Goal: Navigation & Orientation: Understand site structure

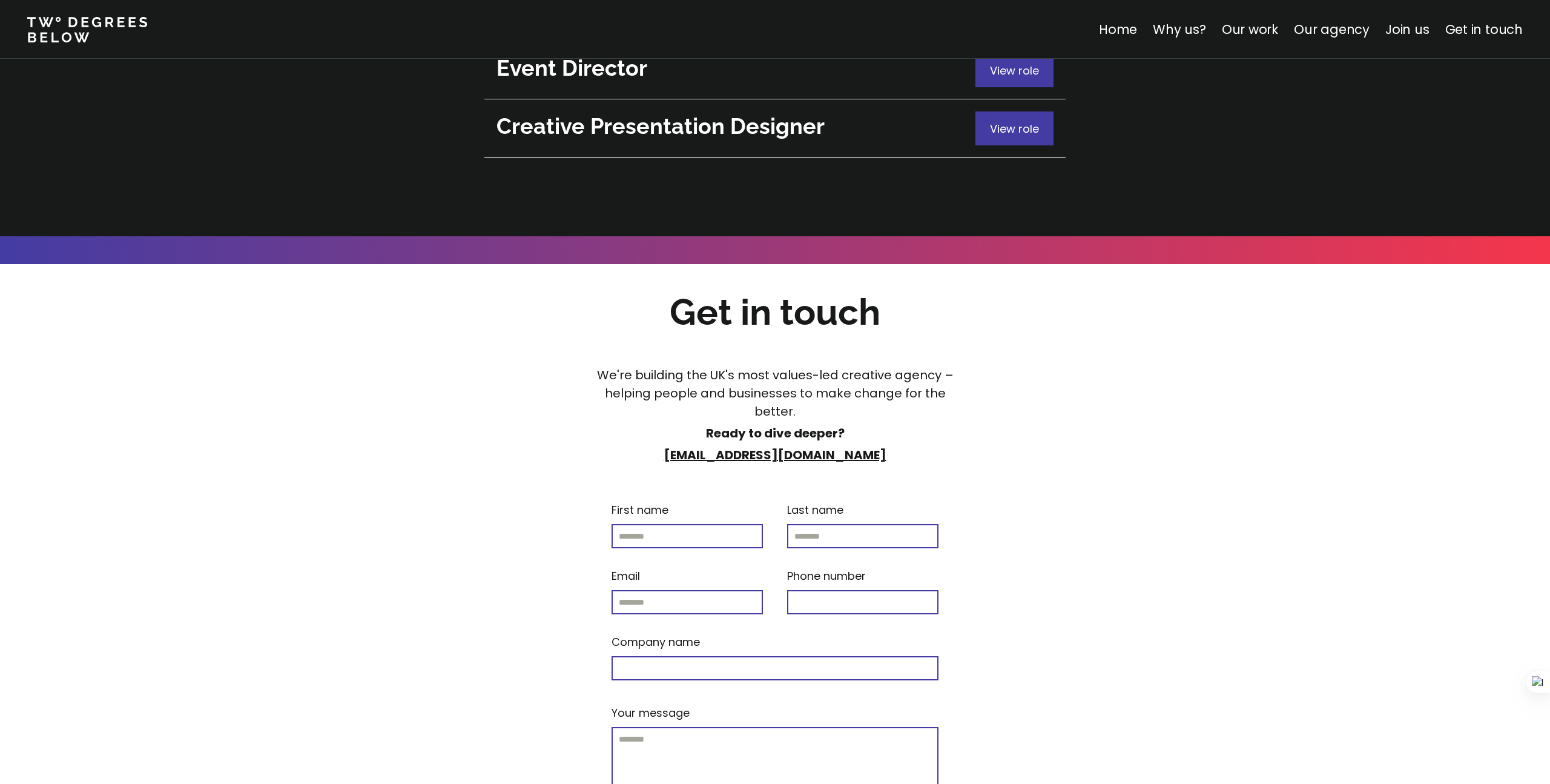
scroll to position [4846, 0]
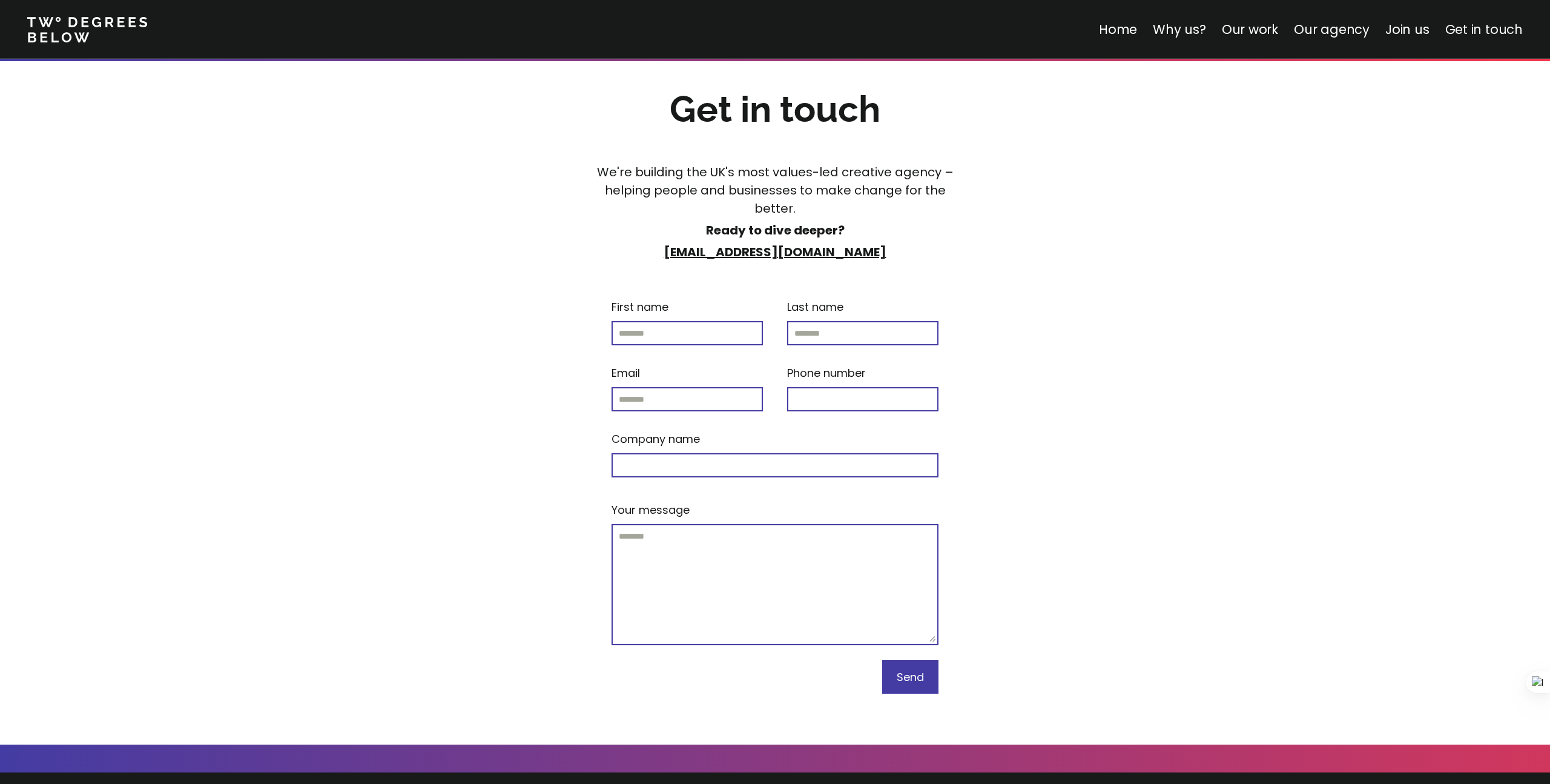
click at [1474, 33] on link "Get in touch" at bounding box center [1483, 30] width 77 height 17
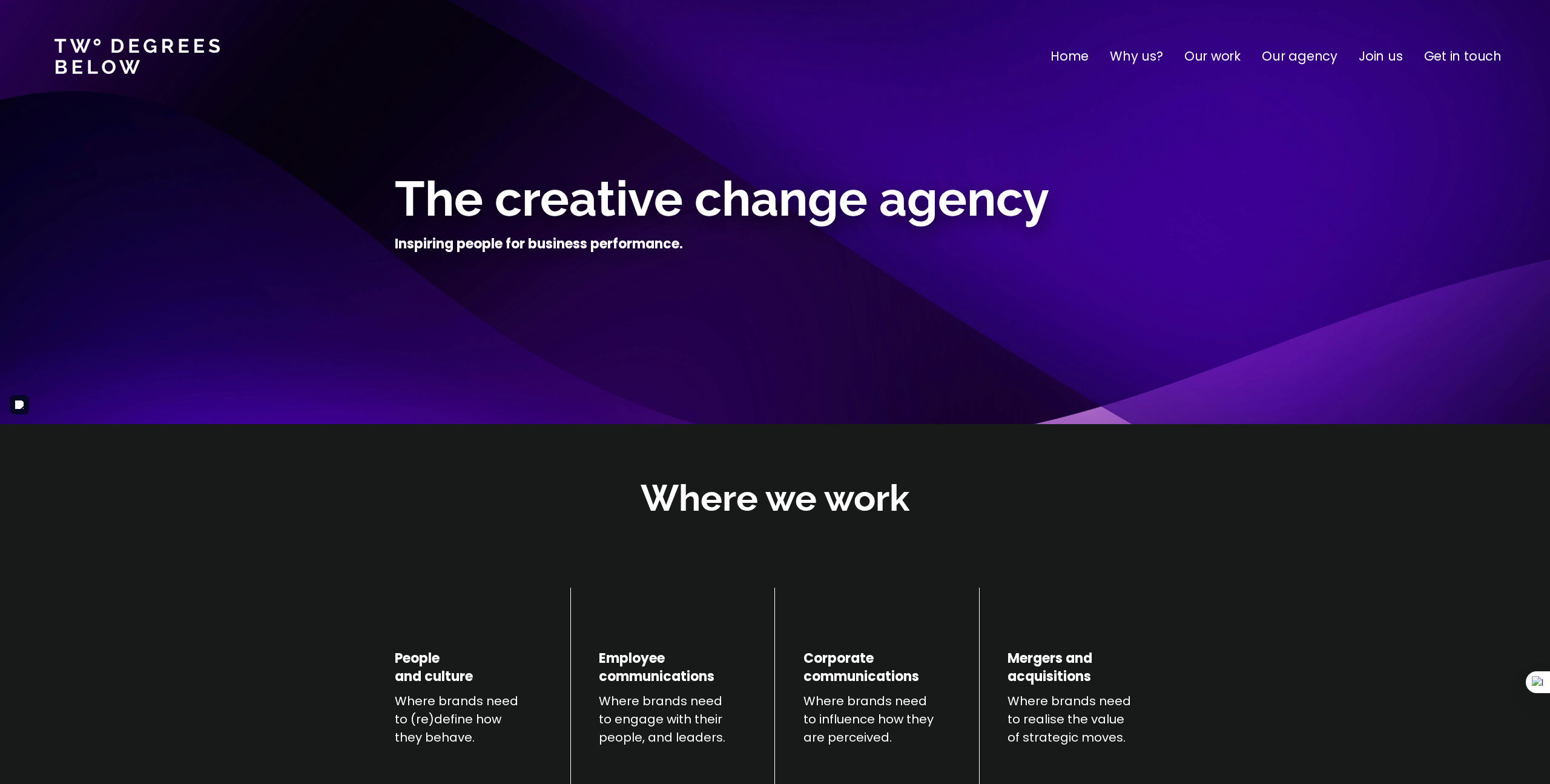
click at [1089, 61] on p "Home" at bounding box center [1070, 56] width 38 height 19
click at [1136, 59] on p "Why us?" at bounding box center [1137, 56] width 53 height 19
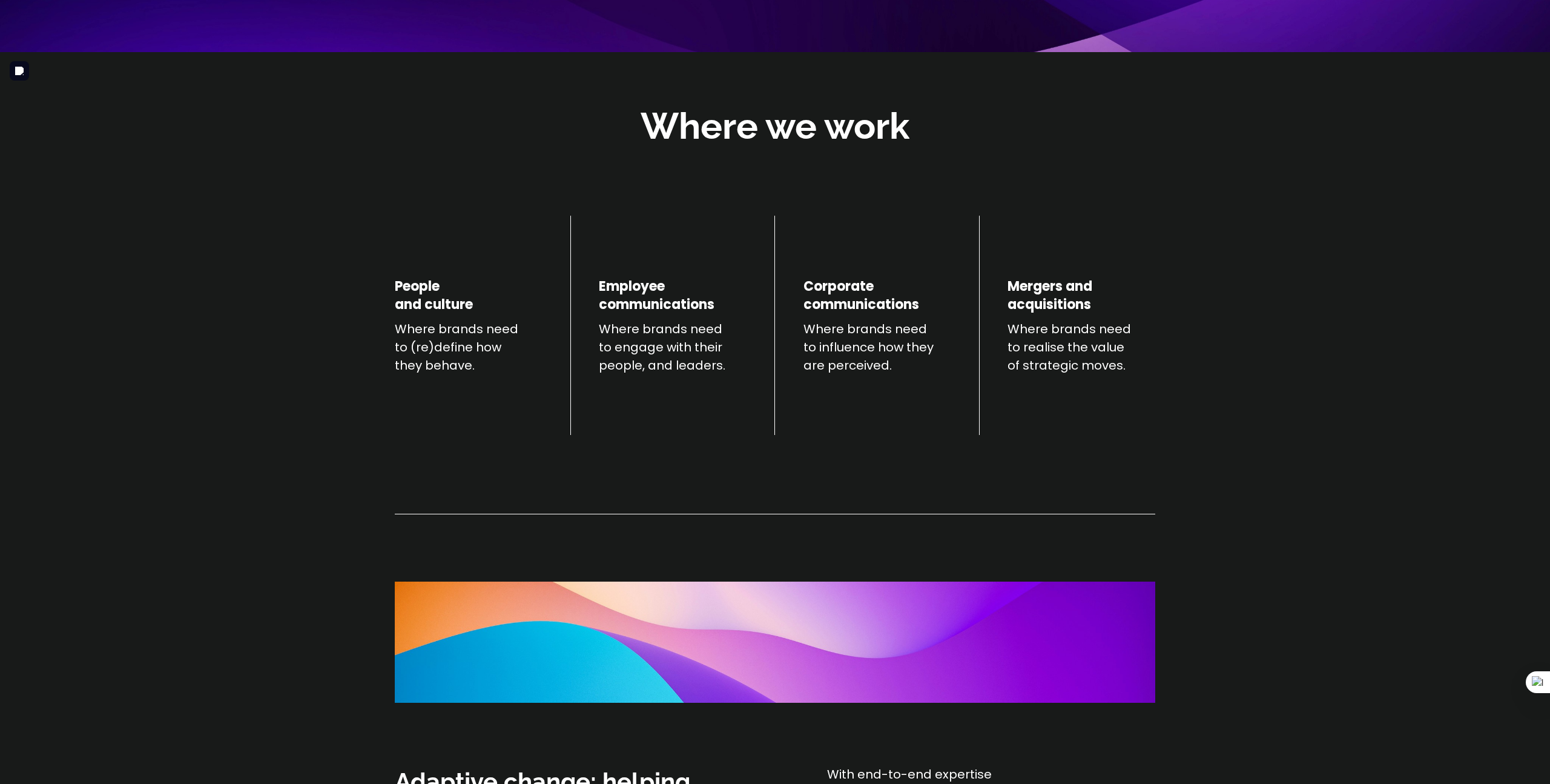
scroll to position [424, 0]
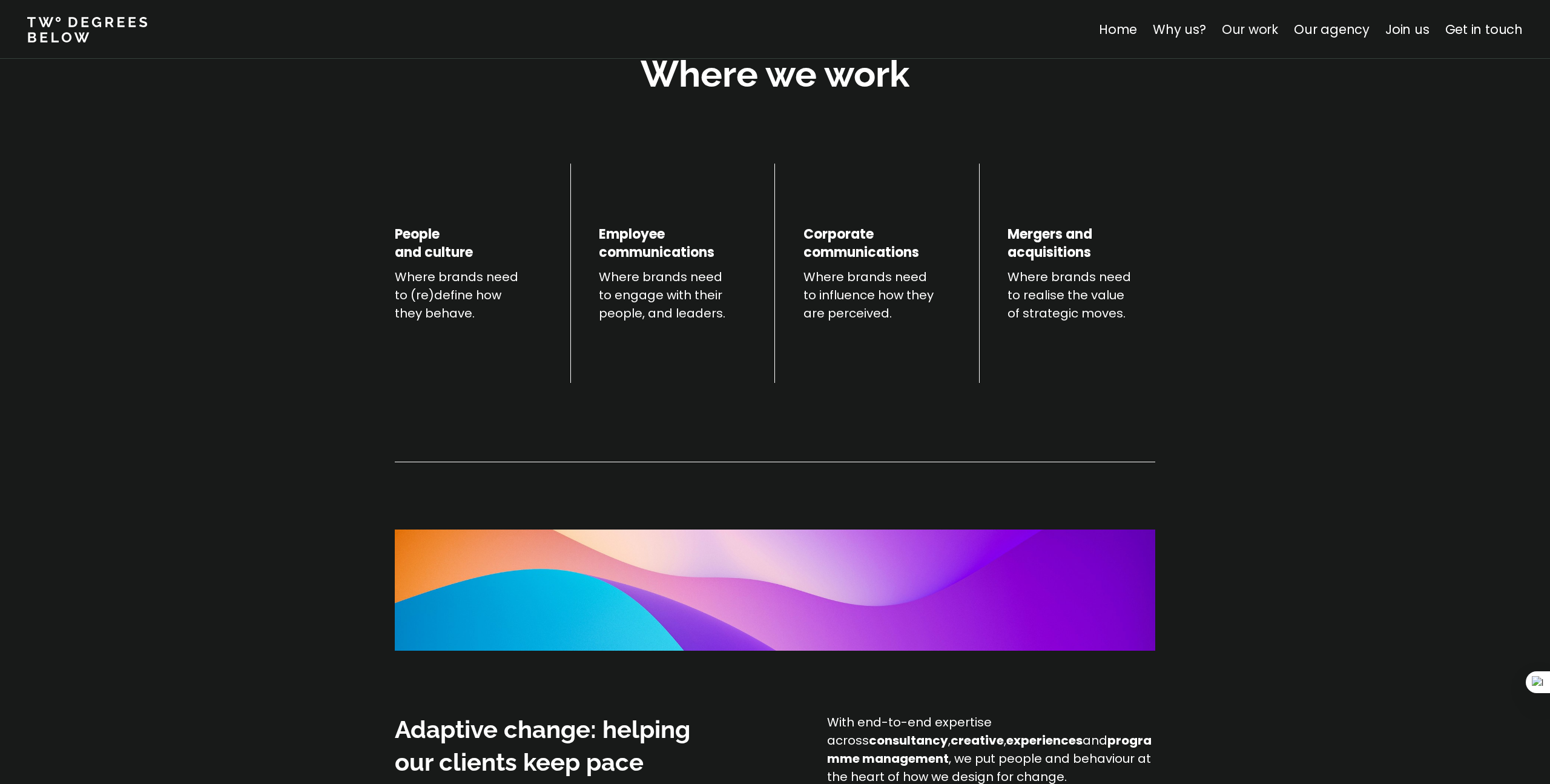
click at [1259, 32] on link "Our work" at bounding box center [1250, 30] width 56 height 17
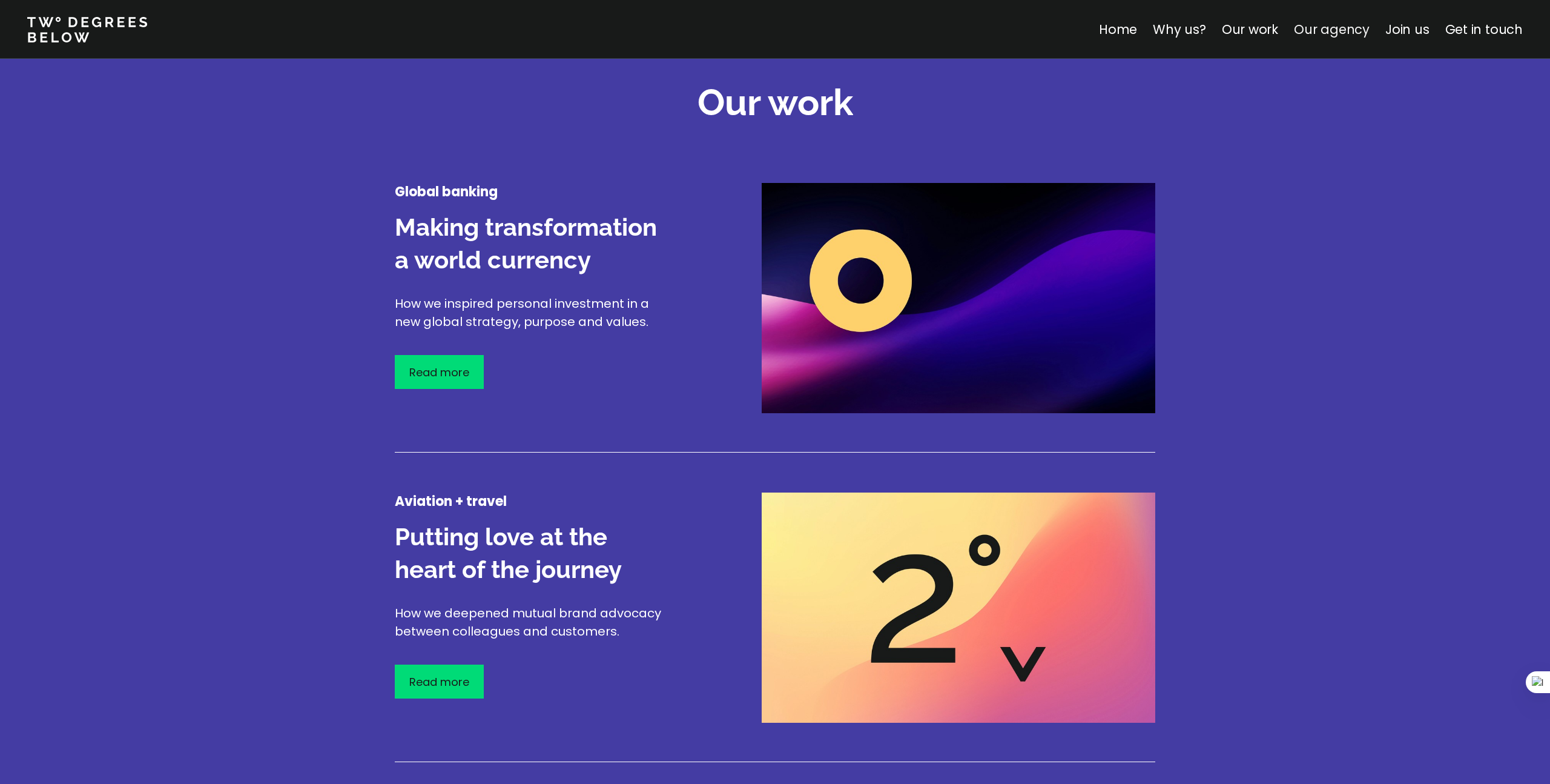
click at [1321, 30] on link "Our agency" at bounding box center [1331, 30] width 75 height 17
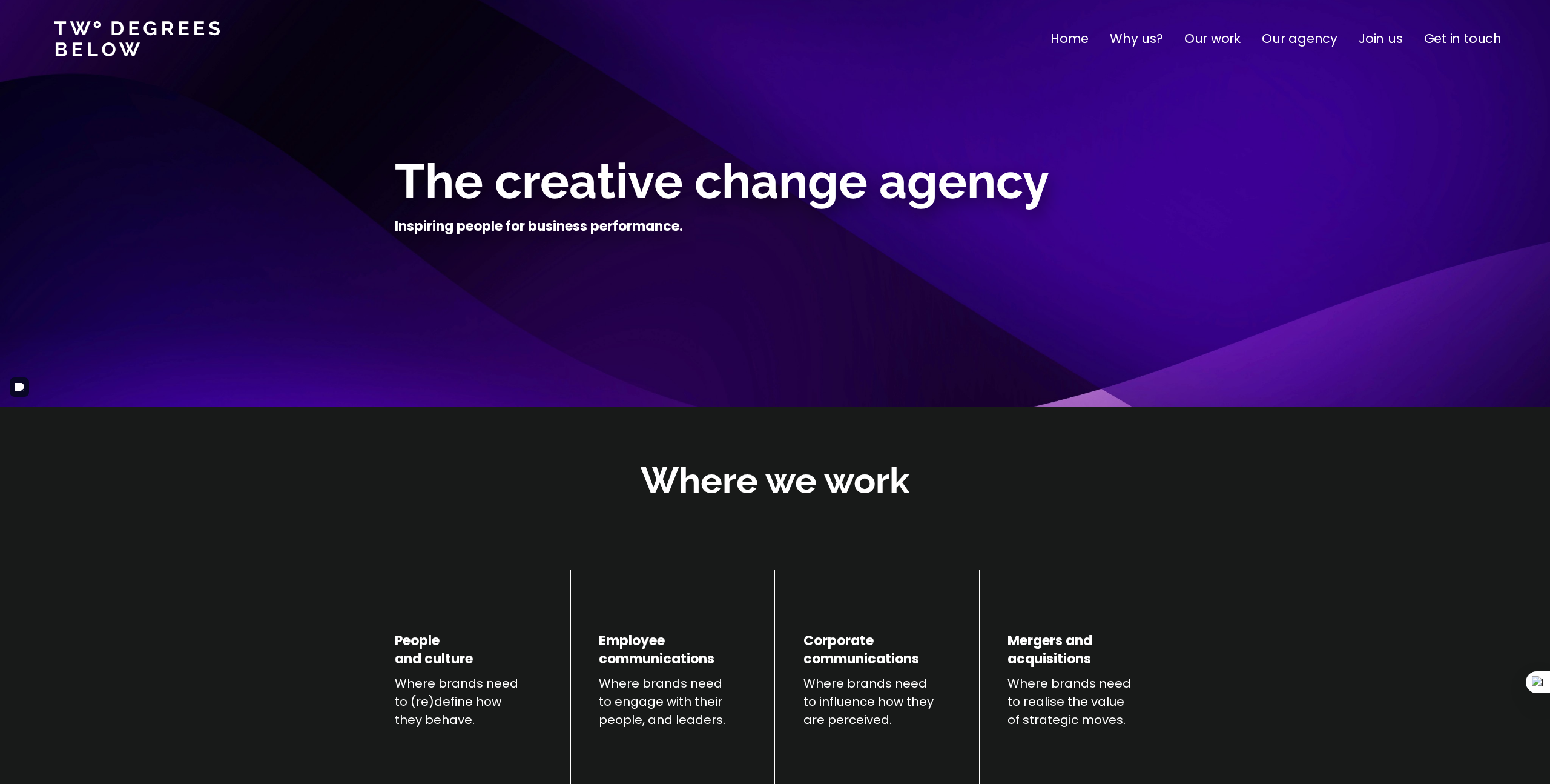
scroll to position [17, 0]
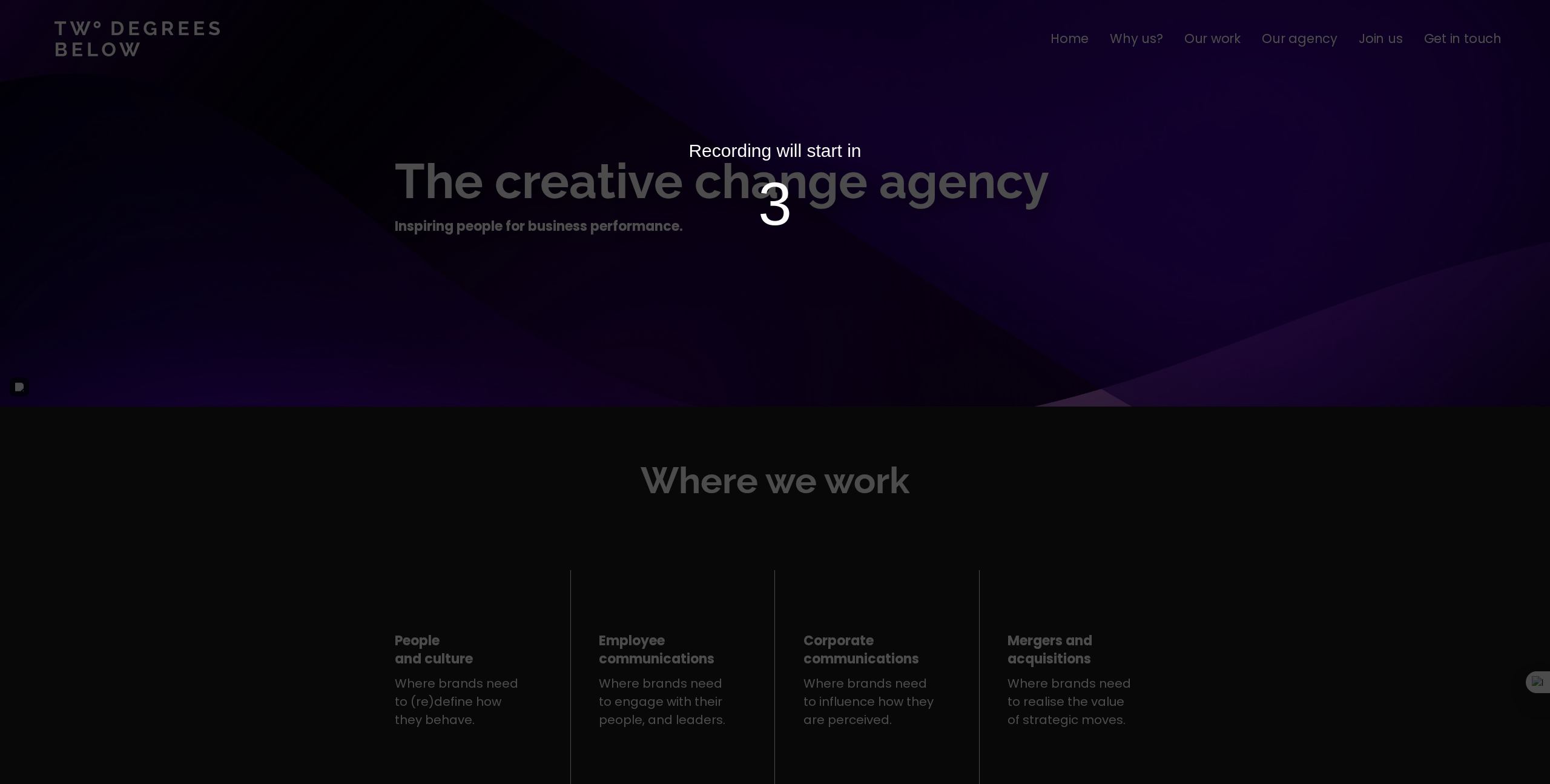
click at [623, 171] on div "Recording will start in 3" at bounding box center [775, 392] width 1550 height 784
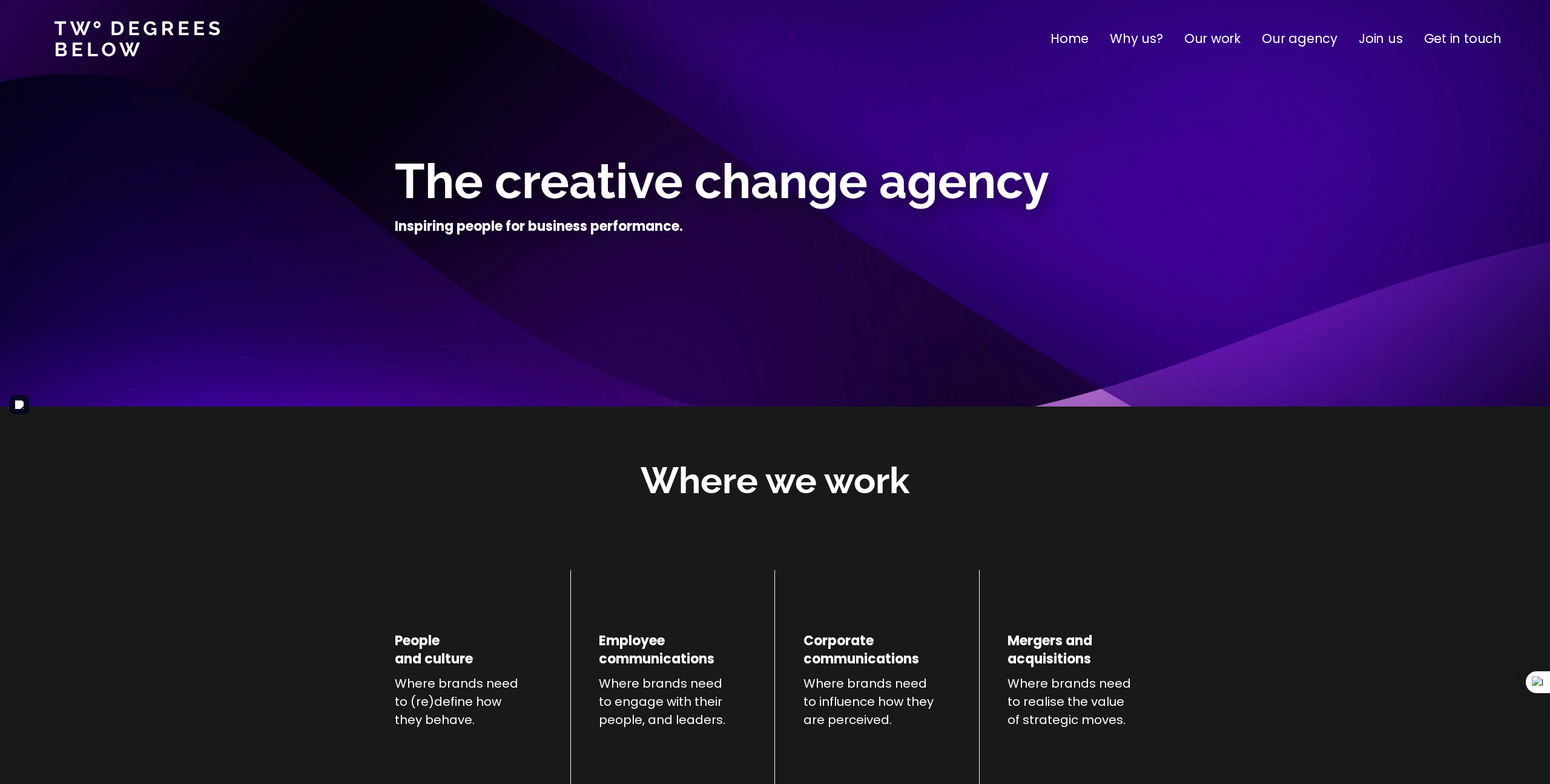
scroll to position [0, 0]
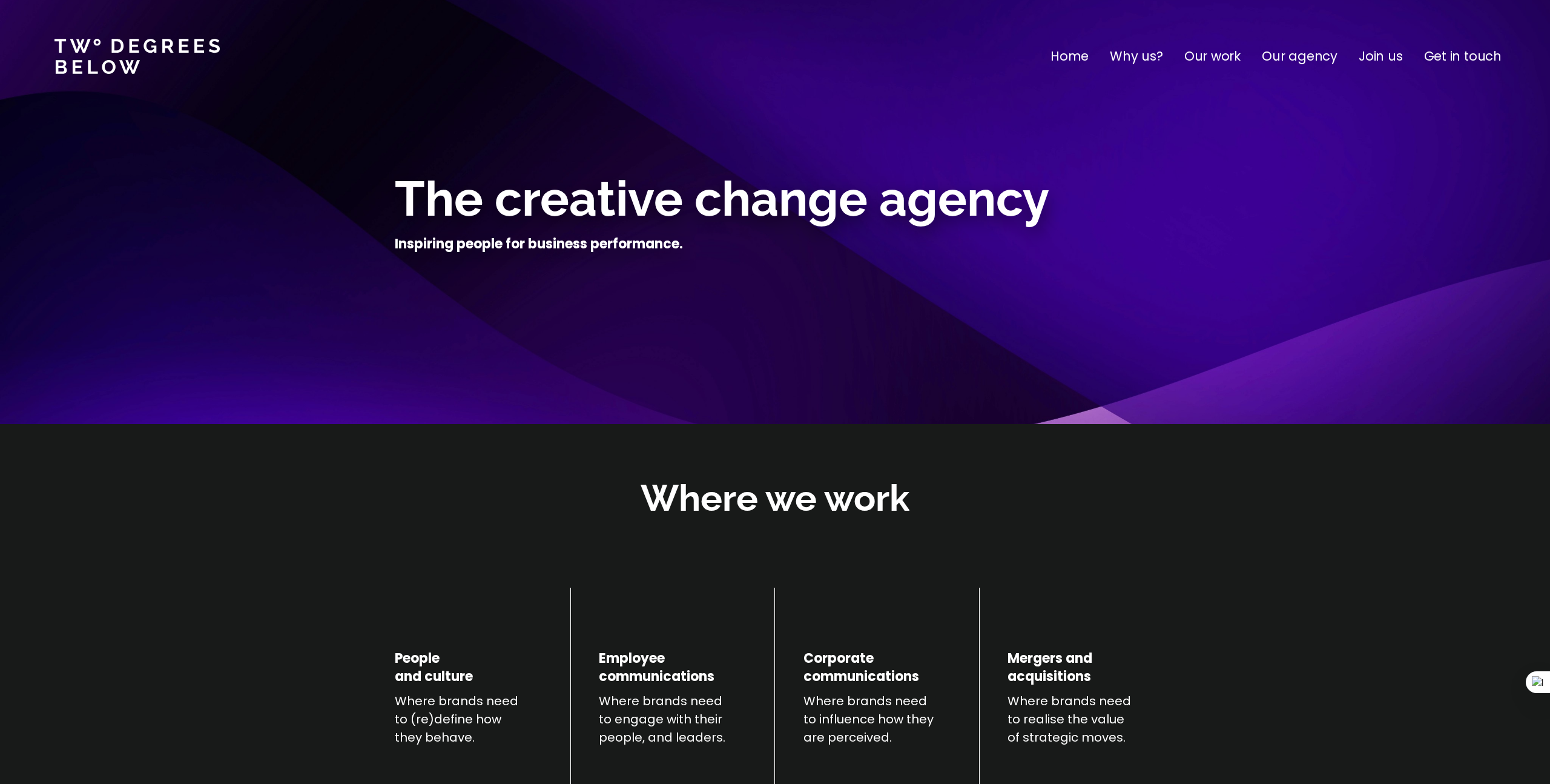
scroll to position [2, 0]
click at [671, 139] on div at bounding box center [775, 151] width 760 height 30
